Goal: Information Seeking & Learning: Learn about a topic

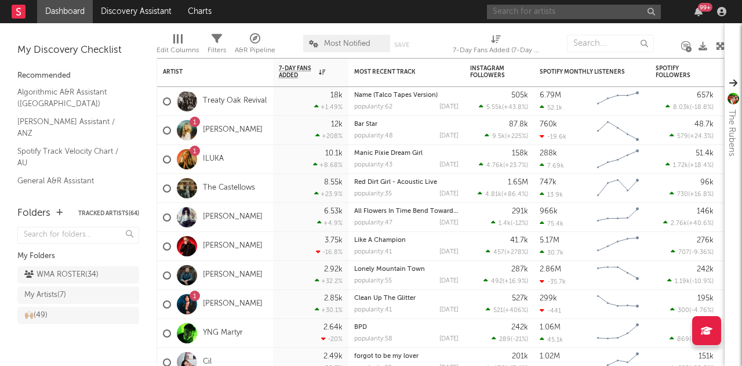
click at [543, 15] on input "text" at bounding box center [574, 12] width 174 height 15
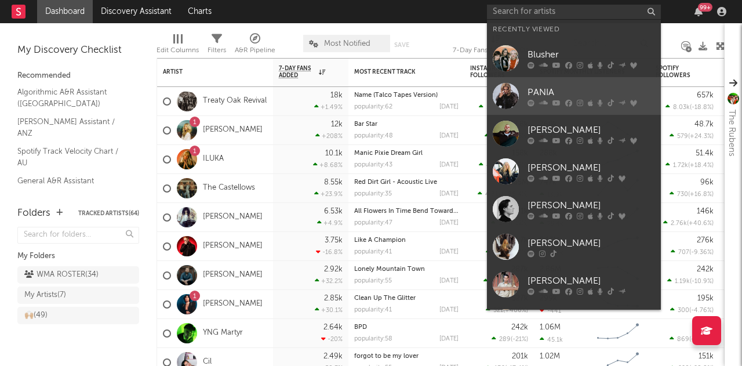
click at [506, 96] on div at bounding box center [506, 96] width 26 height 26
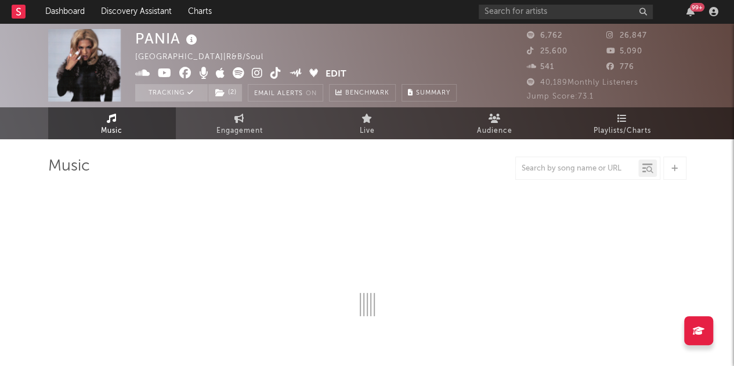
select select "6m"
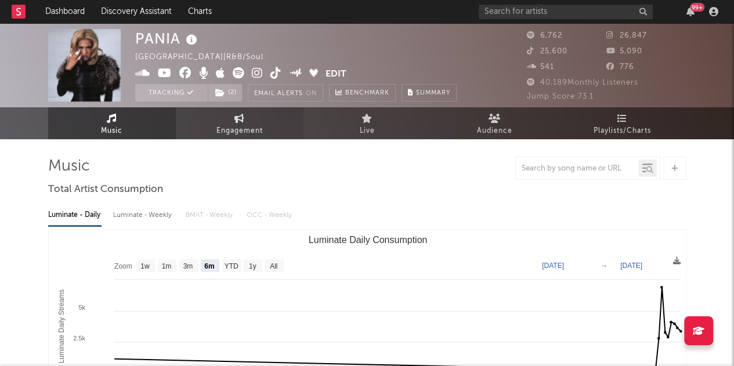
click at [227, 118] on link "Engagement" at bounding box center [240, 123] width 128 height 32
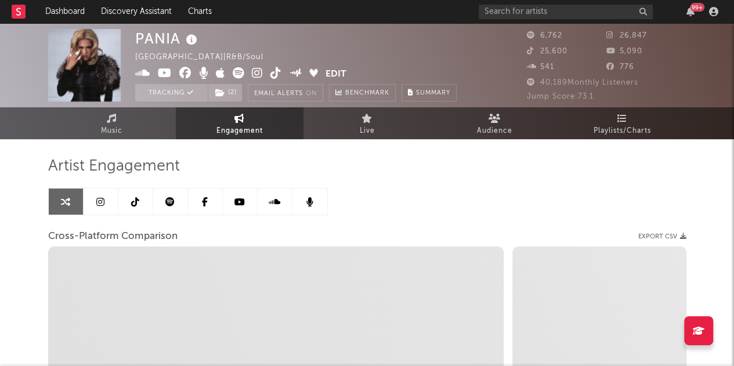
select select "1w"
click at [118, 204] on link at bounding box center [135, 202] width 35 height 26
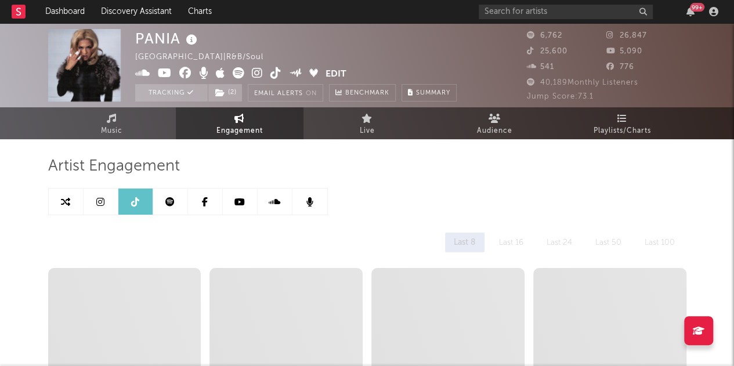
click at [104, 204] on link at bounding box center [101, 202] width 35 height 26
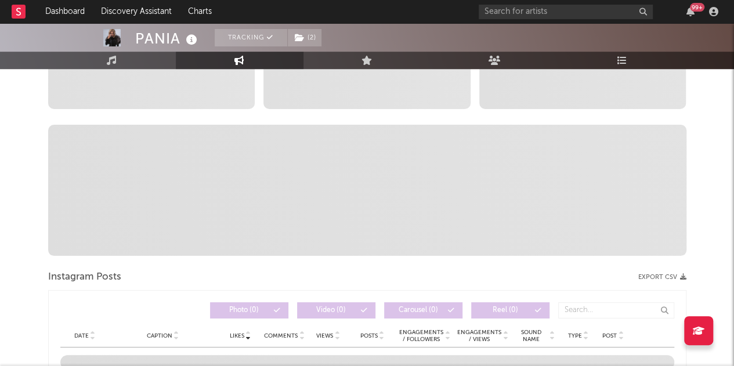
scroll to position [302, 0]
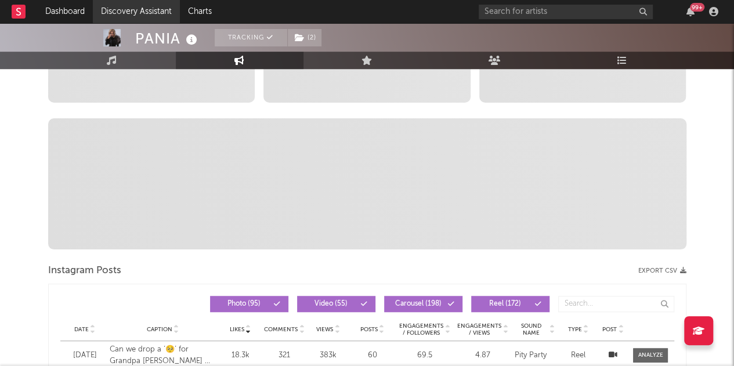
select select "6m"
